Goal: Task Accomplishment & Management: Manage account settings

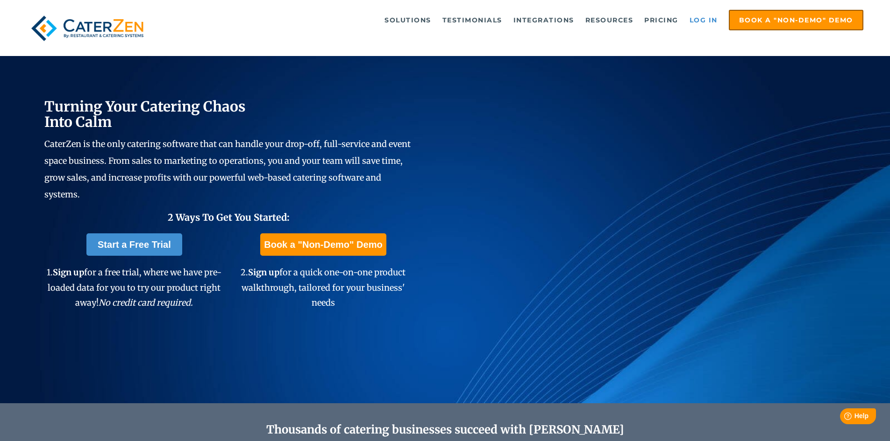
click at [708, 20] on link "Log in" at bounding box center [703, 20] width 37 height 19
click at [702, 21] on link "Log in" at bounding box center [703, 20] width 37 height 19
click at [709, 16] on link "Log in" at bounding box center [703, 20] width 37 height 19
click at [704, 20] on link "Log in" at bounding box center [703, 20] width 37 height 19
